Goal: Information Seeking & Learning: Find specific fact

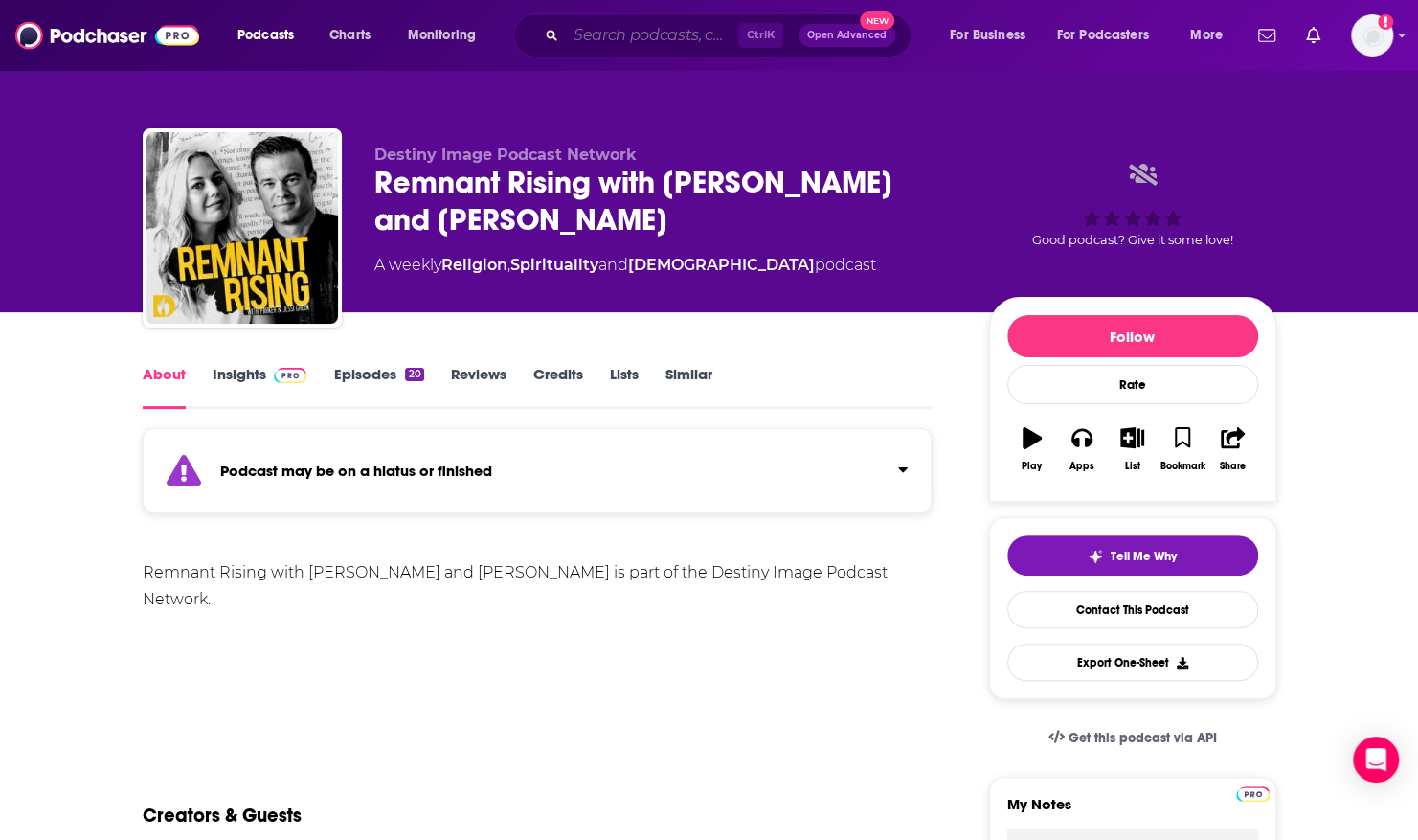
click at [613, 34] on input "Search podcasts, credits, & more..." at bounding box center [652, 35] width 173 height 31
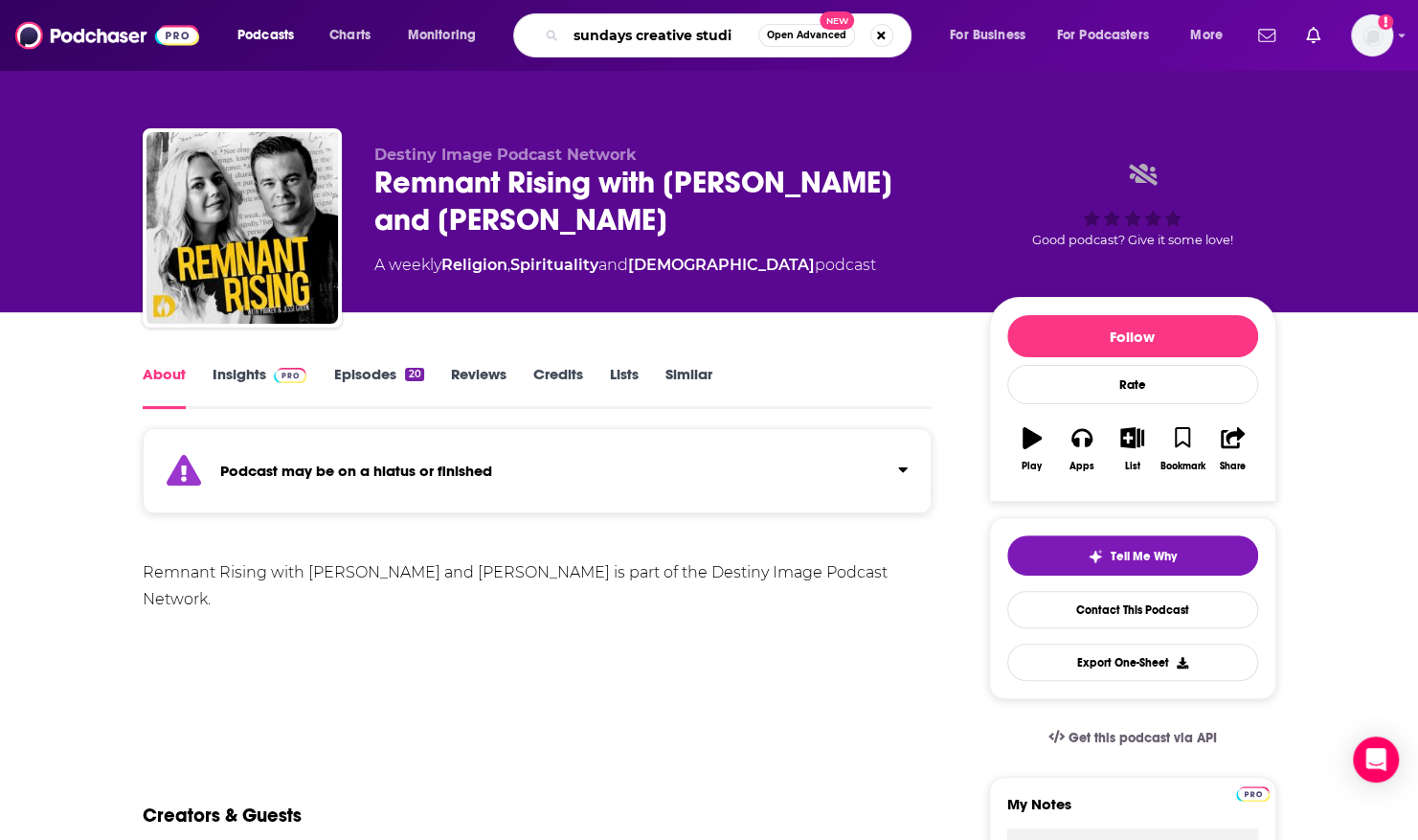
type input "sundays creative studio"
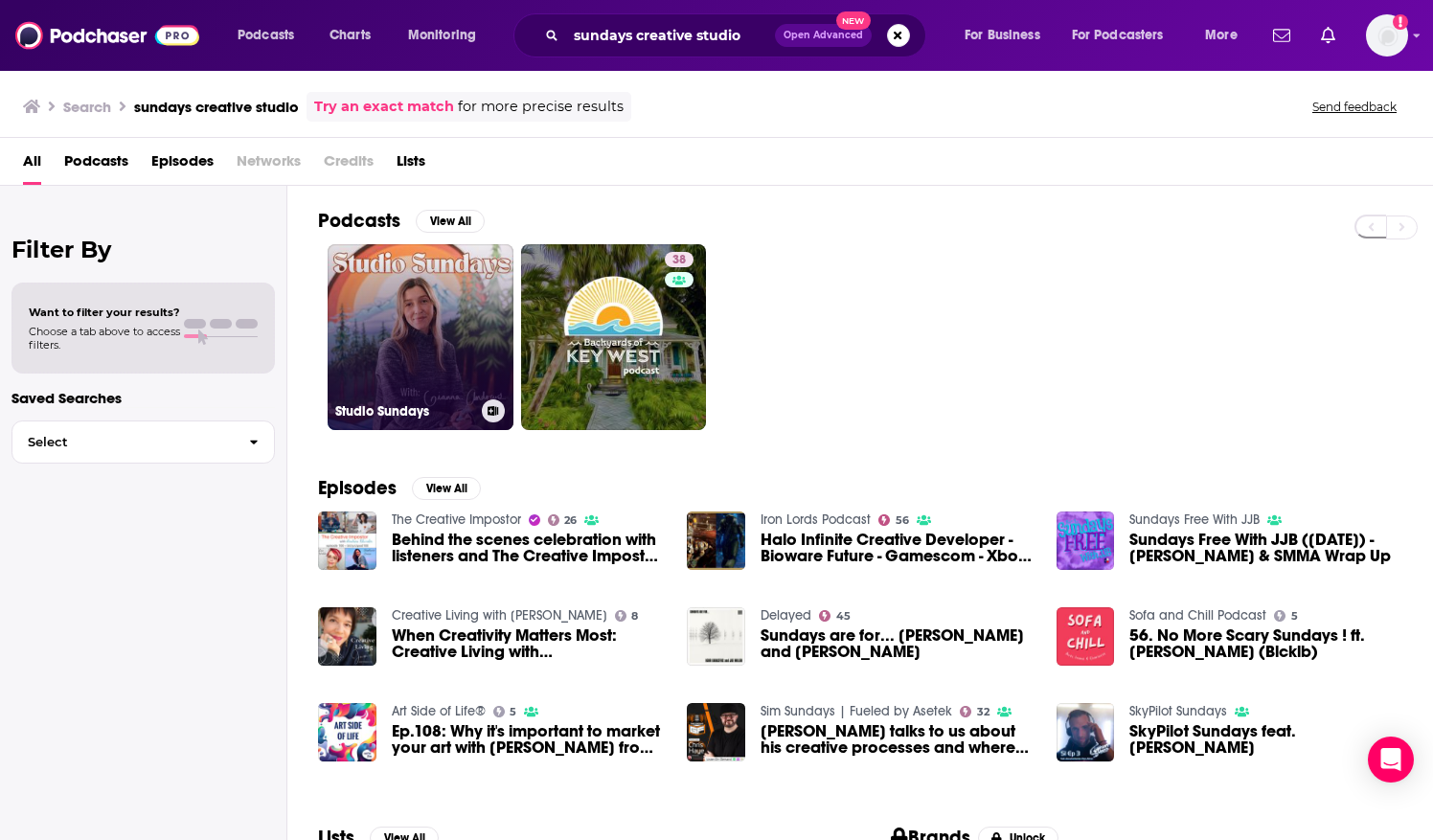
click at [382, 315] on link "Studio Sundays" at bounding box center [420, 337] width 185 height 185
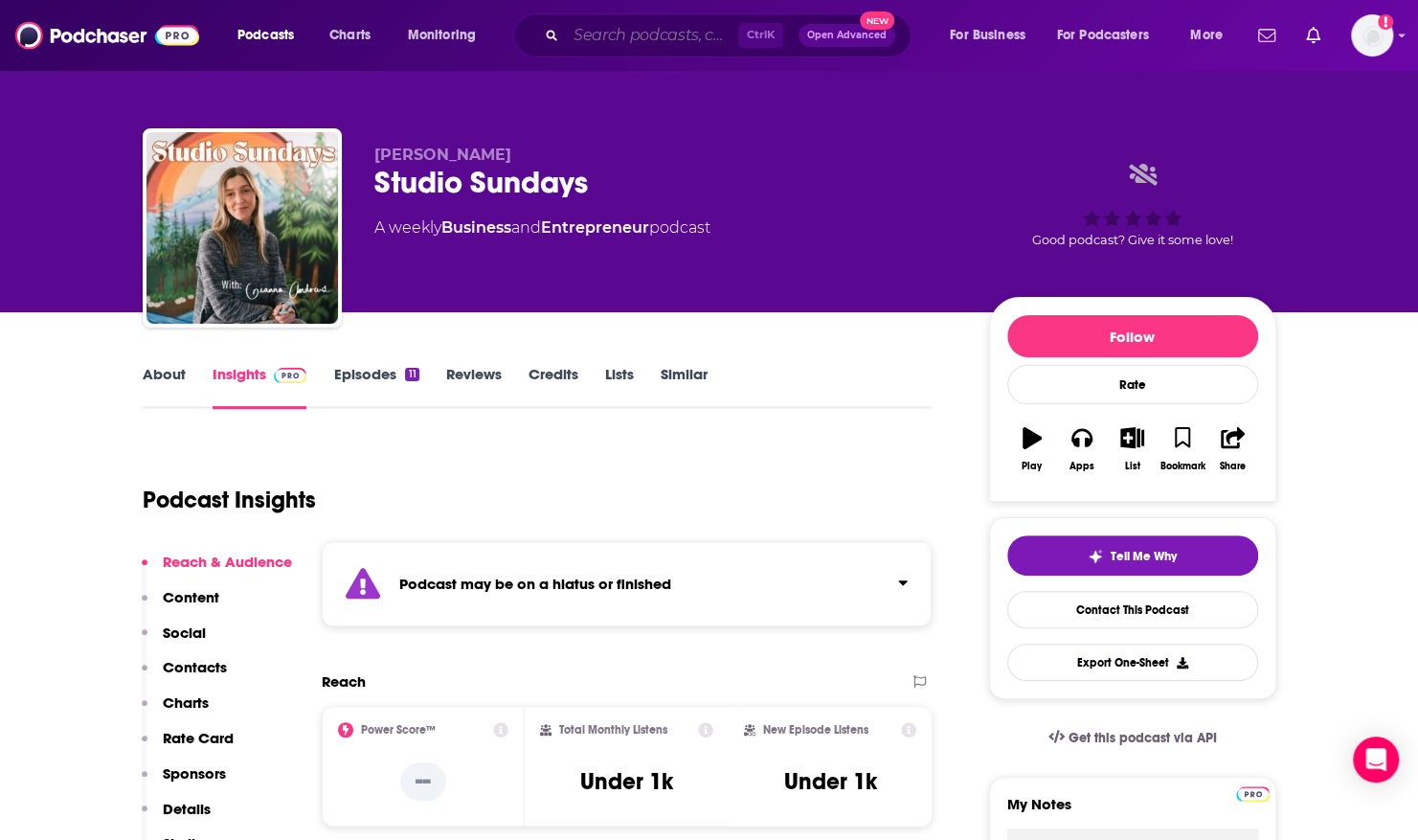
click at [611, 27] on input "Search podcasts, credits, & more..." at bounding box center [652, 35] width 173 height 31
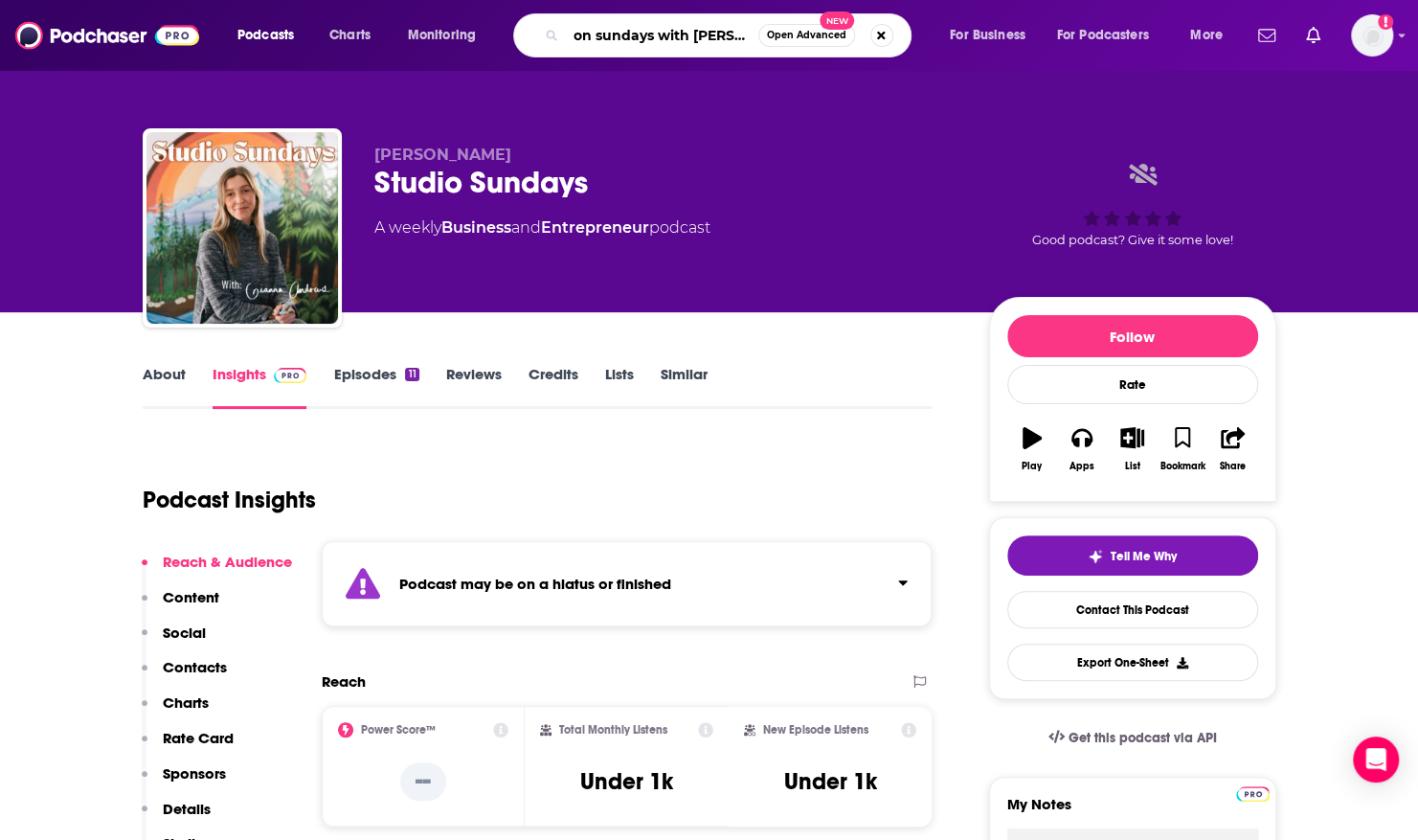
type input "on sundays with kate"
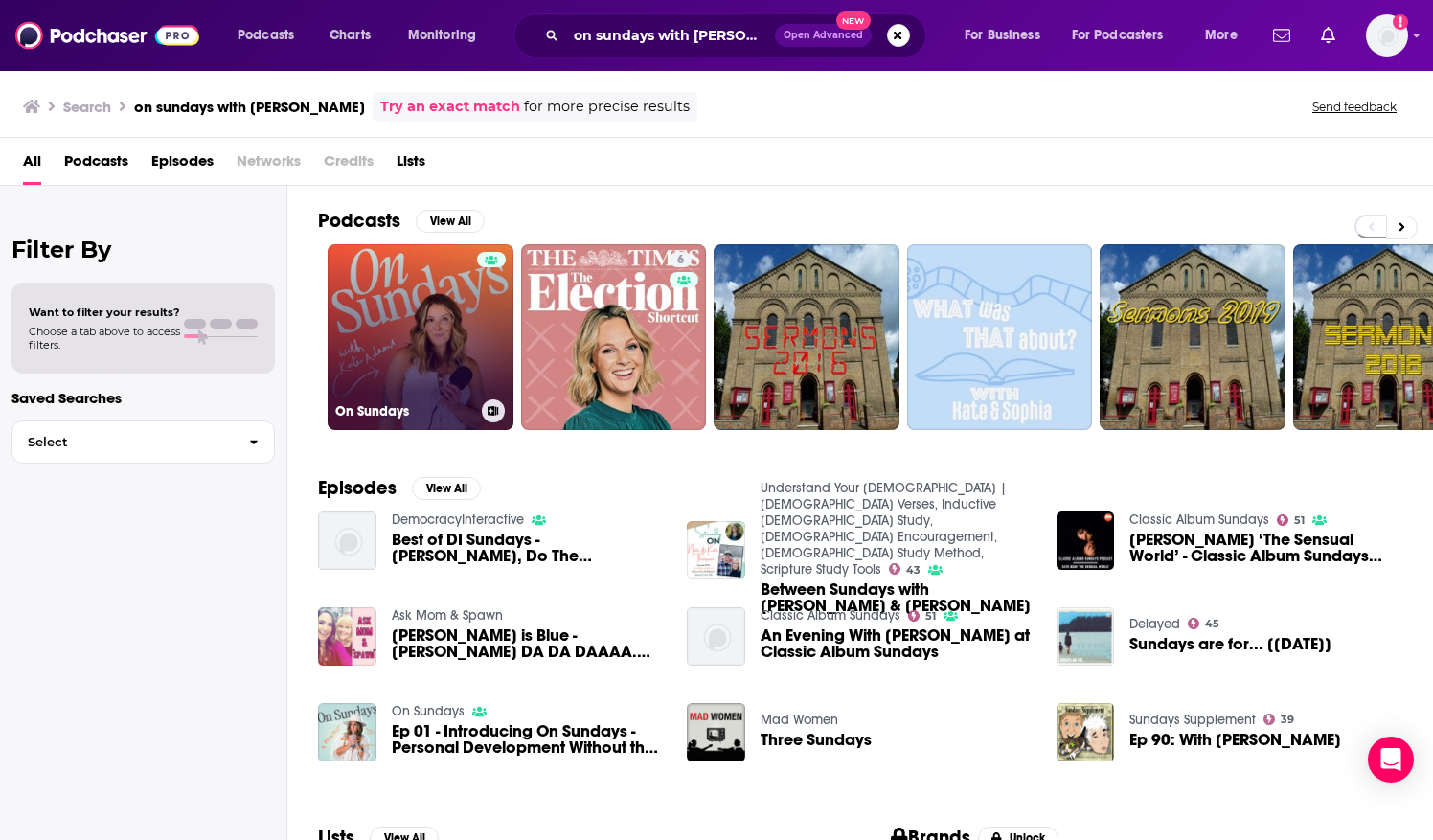
click at [412, 303] on link "On Sundays" at bounding box center [420, 337] width 185 height 185
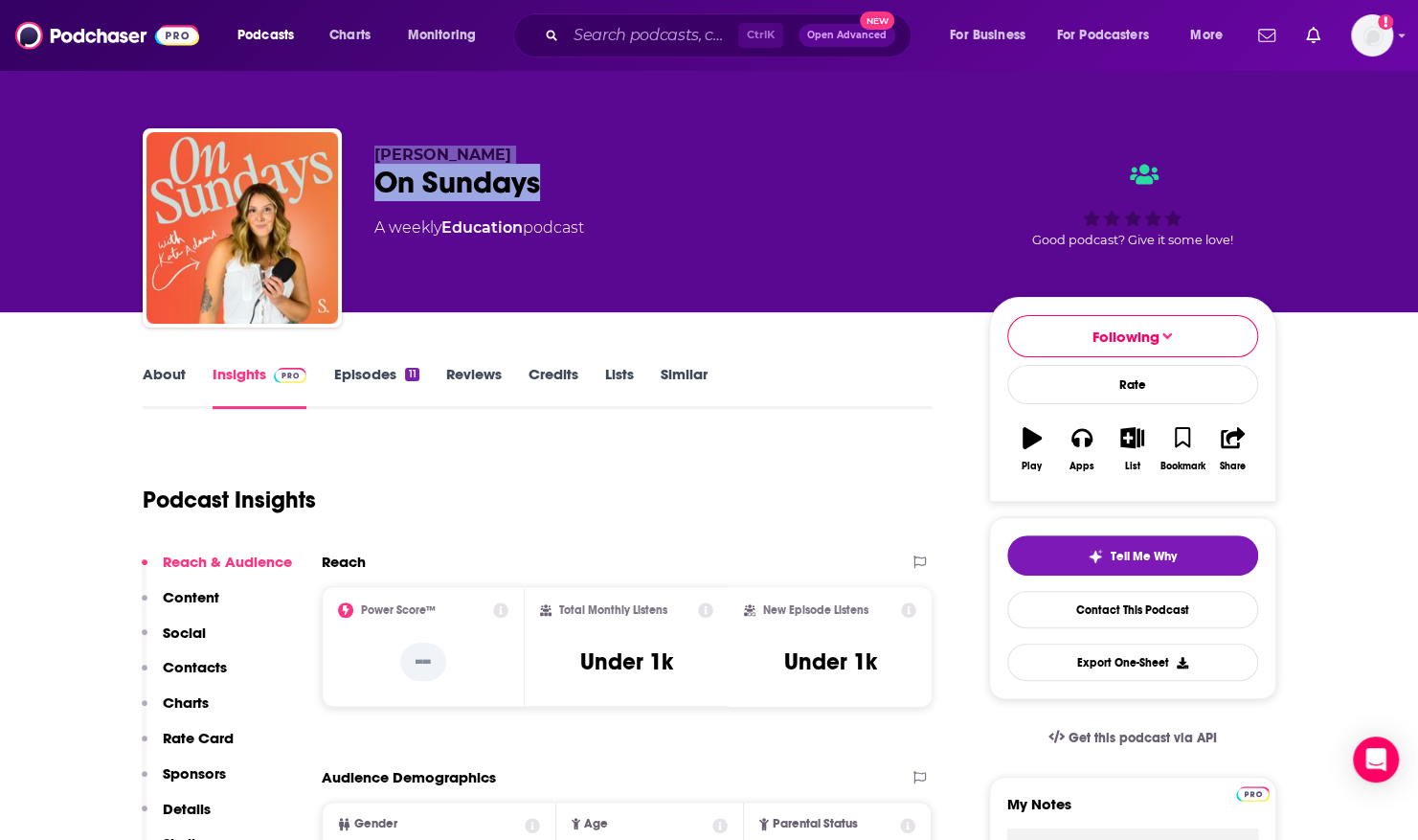
drag, startPoint x: 372, startPoint y: 149, endPoint x: 594, endPoint y: 184, distance: 224.7
click at [594, 184] on div "Kate Adami On Sundays A weekly Education podcast Good podcast? Give it some lov…" at bounding box center [710, 232] width 1134 height 207
copy div "Kate Adami On Sundays"
